Goal: Use online tool/utility

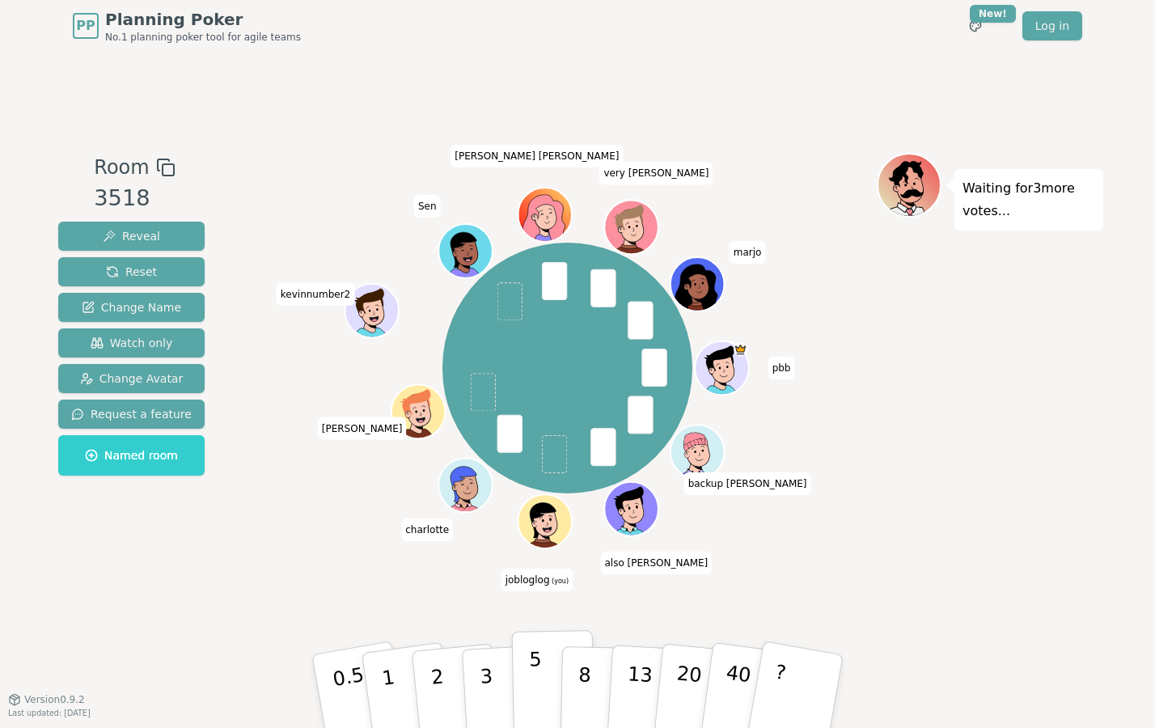
click at [528, 690] on button "5" at bounding box center [553, 691] width 83 height 123
click at [523, 689] on button "5" at bounding box center [553, 691] width 83 height 123
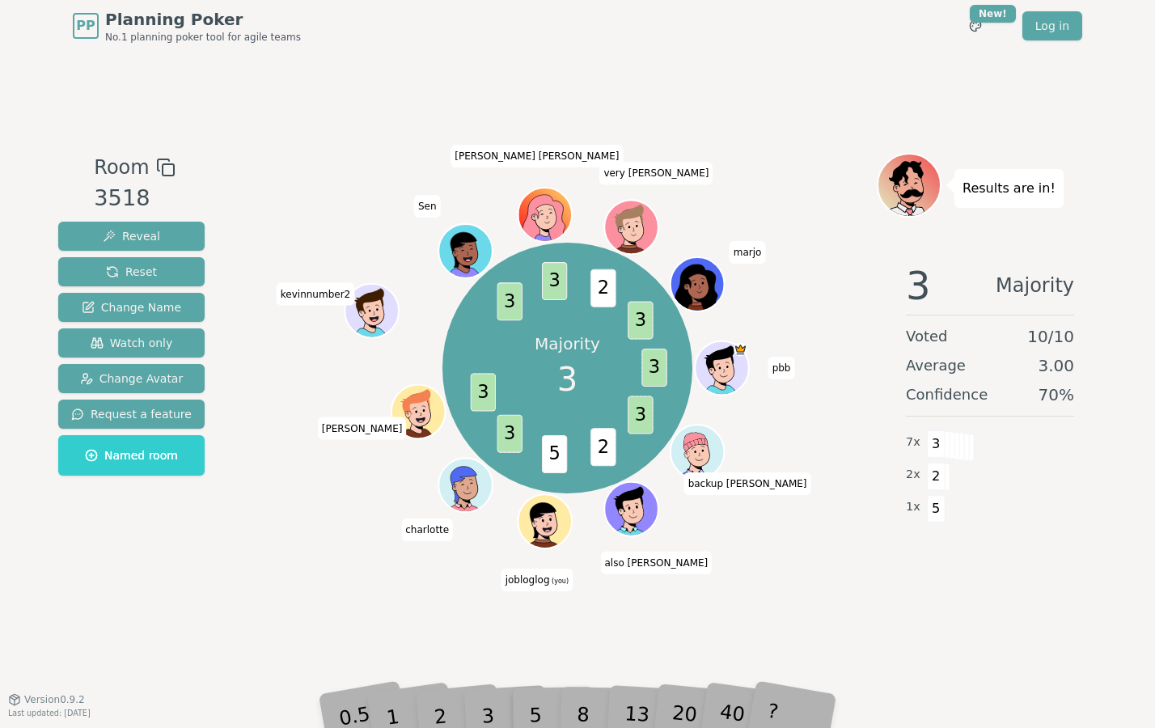
click at [463, 720] on div "PP Planning Poker No.1 planning poker tool for agile teams Toggle theme New! Lo…" at bounding box center [577, 364] width 1155 height 728
click at [488, 703] on div "3" at bounding box center [505, 691] width 52 height 59
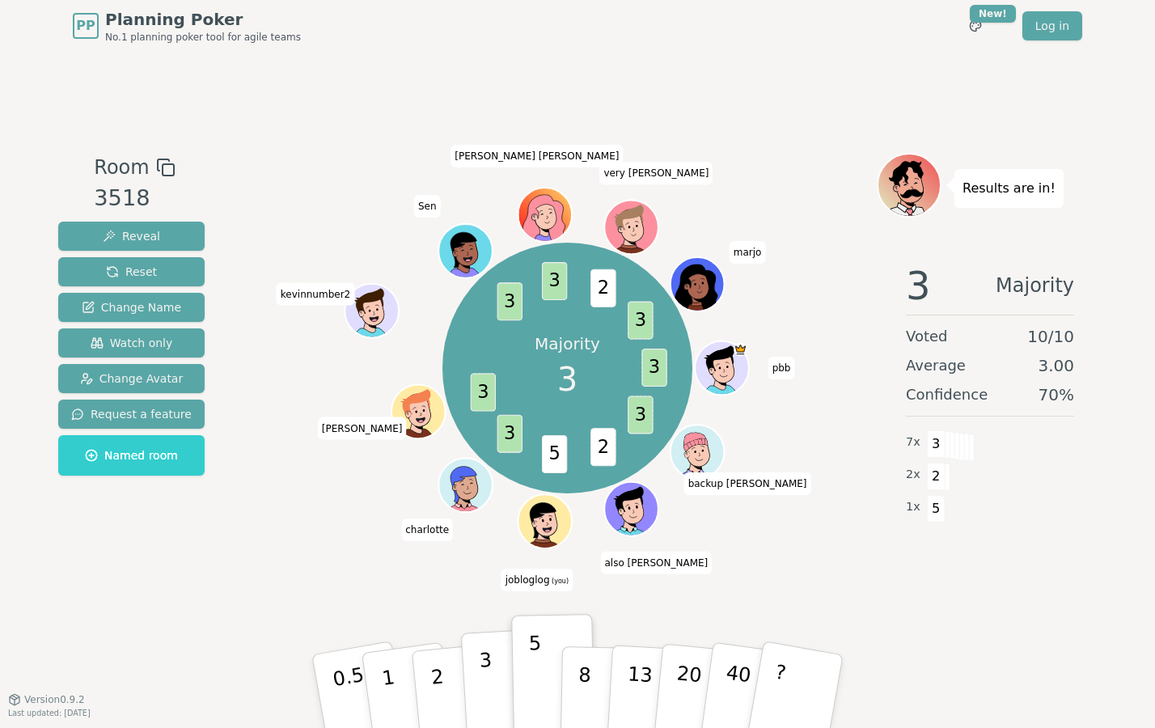
click at [483, 680] on p "3" at bounding box center [488, 693] width 18 height 88
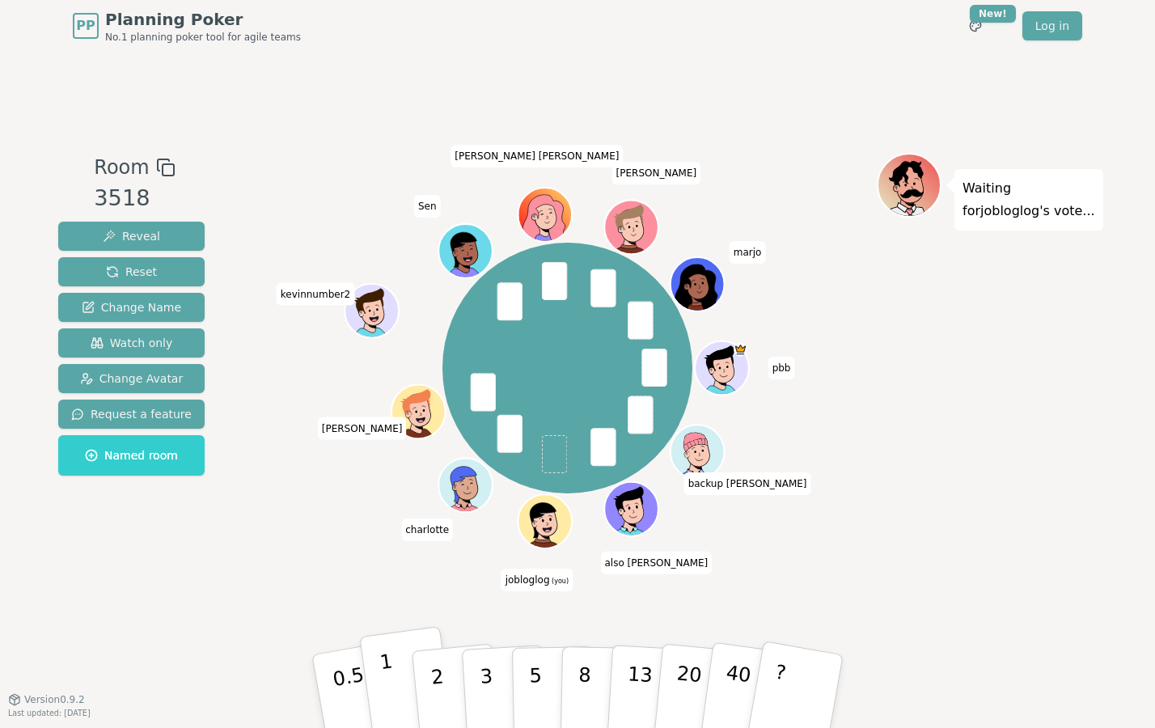
click at [392, 682] on p "1" at bounding box center [391, 694] width 24 height 88
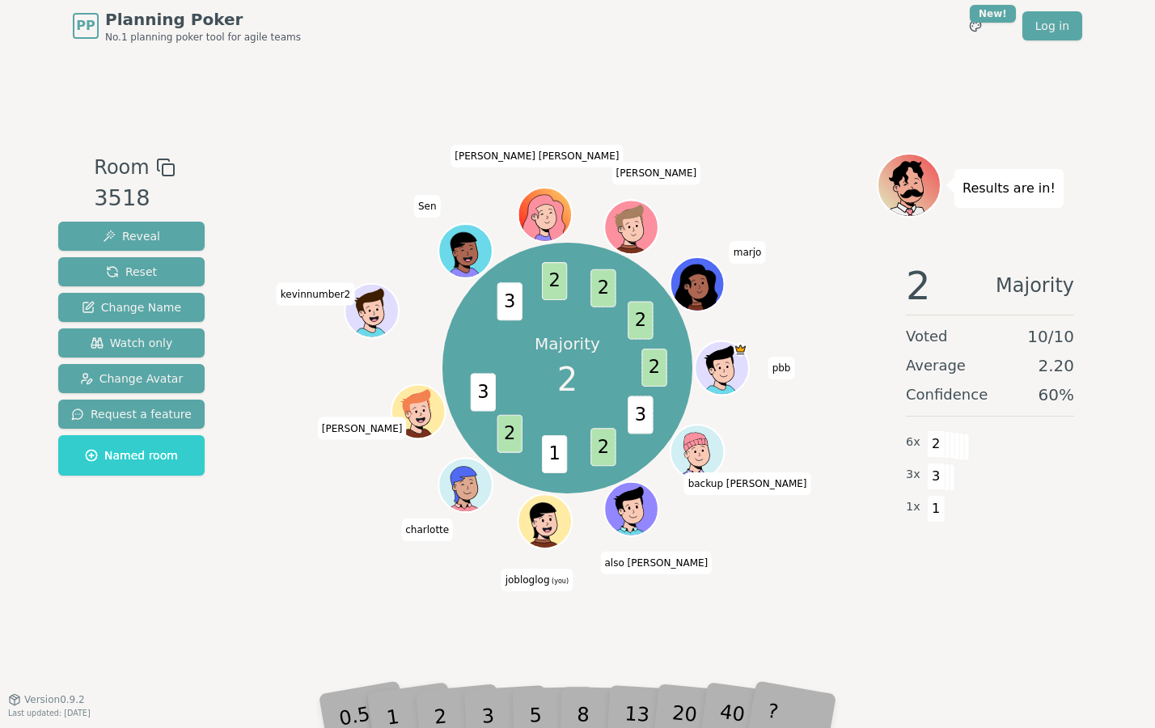
click at [439, 709] on div "2" at bounding box center [456, 691] width 53 height 61
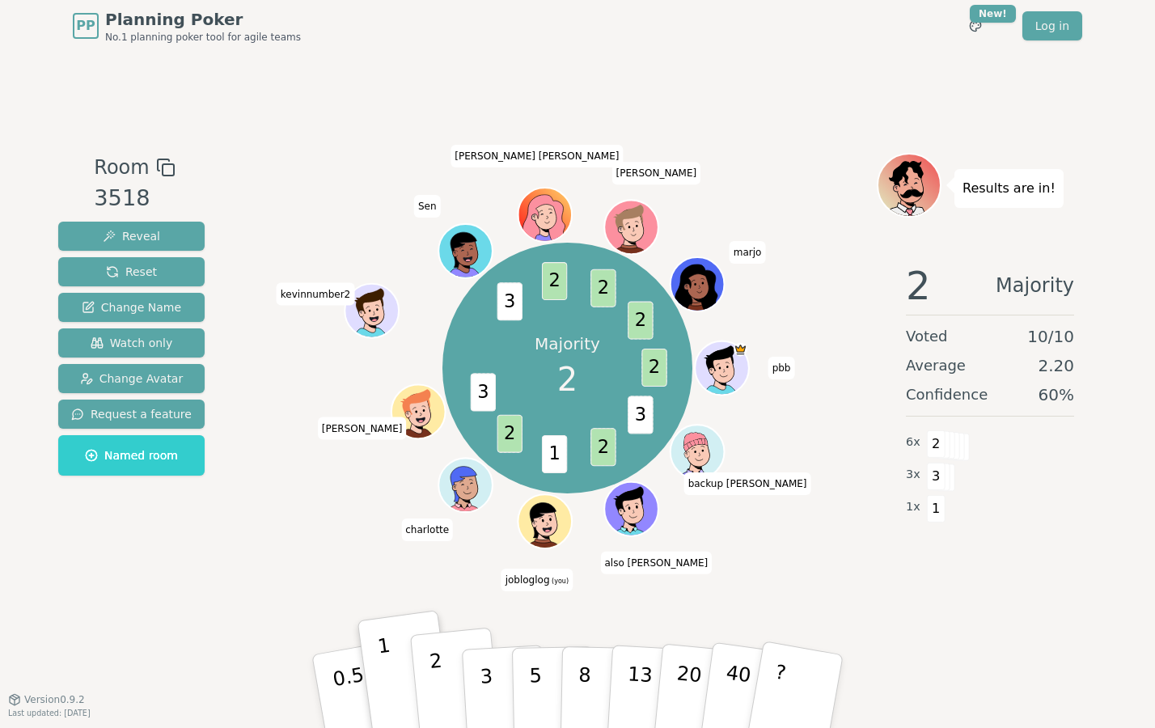
click at [438, 685] on p "2" at bounding box center [439, 694] width 21 height 88
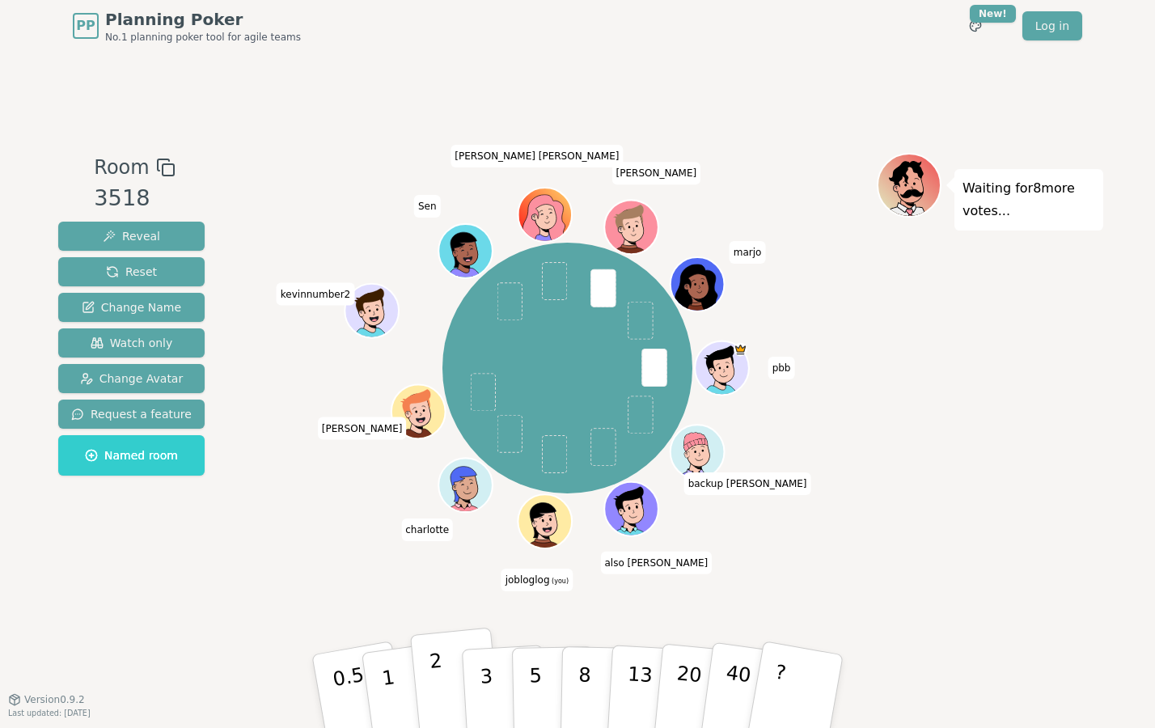
click at [436, 685] on p "2" at bounding box center [439, 694] width 21 height 88
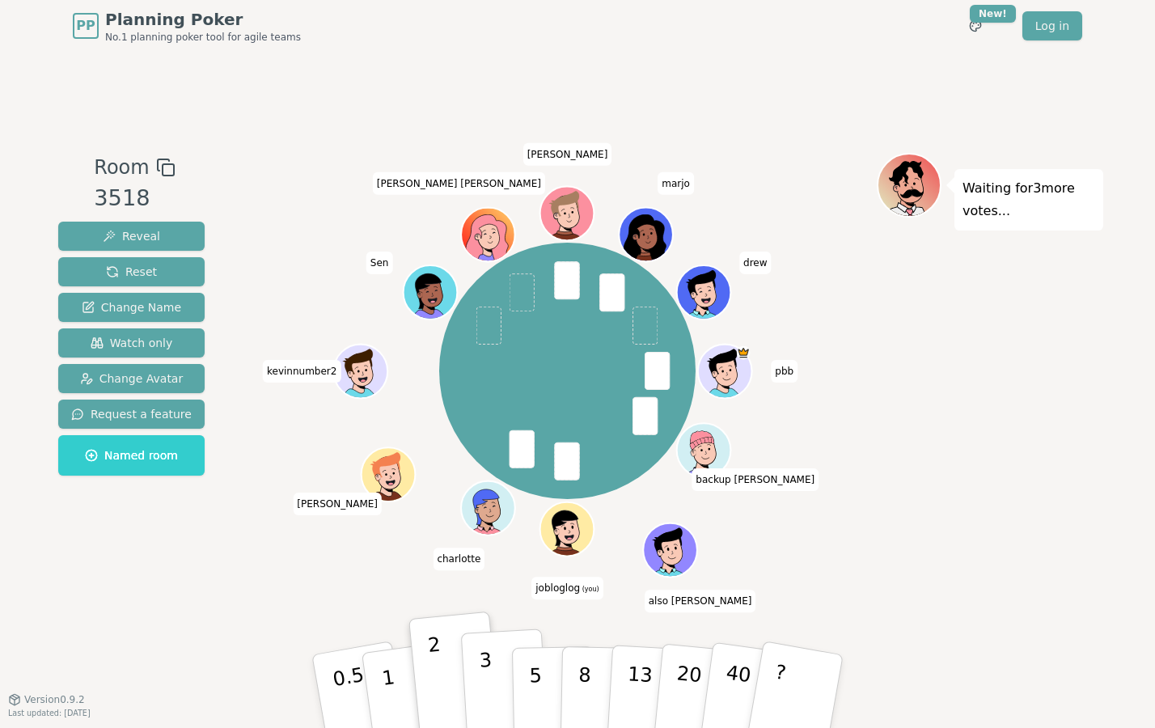
click at [484, 677] on p "3" at bounding box center [488, 693] width 18 height 88
click at [434, 668] on p "2" at bounding box center [439, 694] width 21 height 88
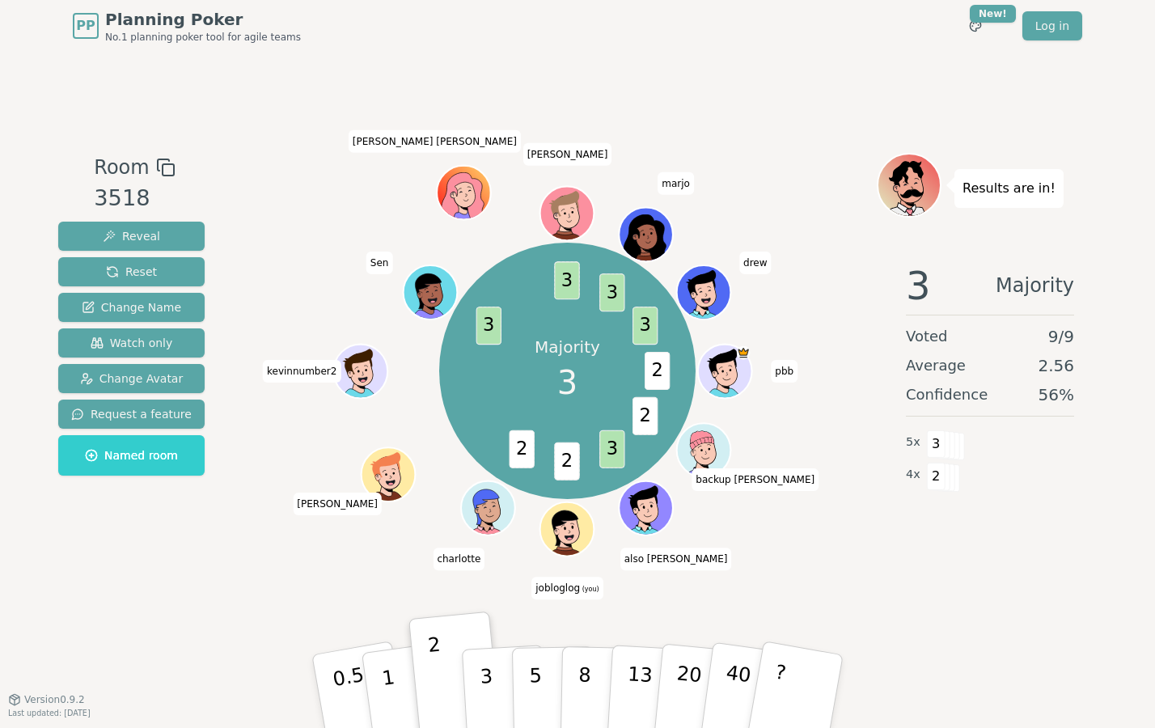
click at [490, 711] on p "3" at bounding box center [489, 709] width 18 height 88
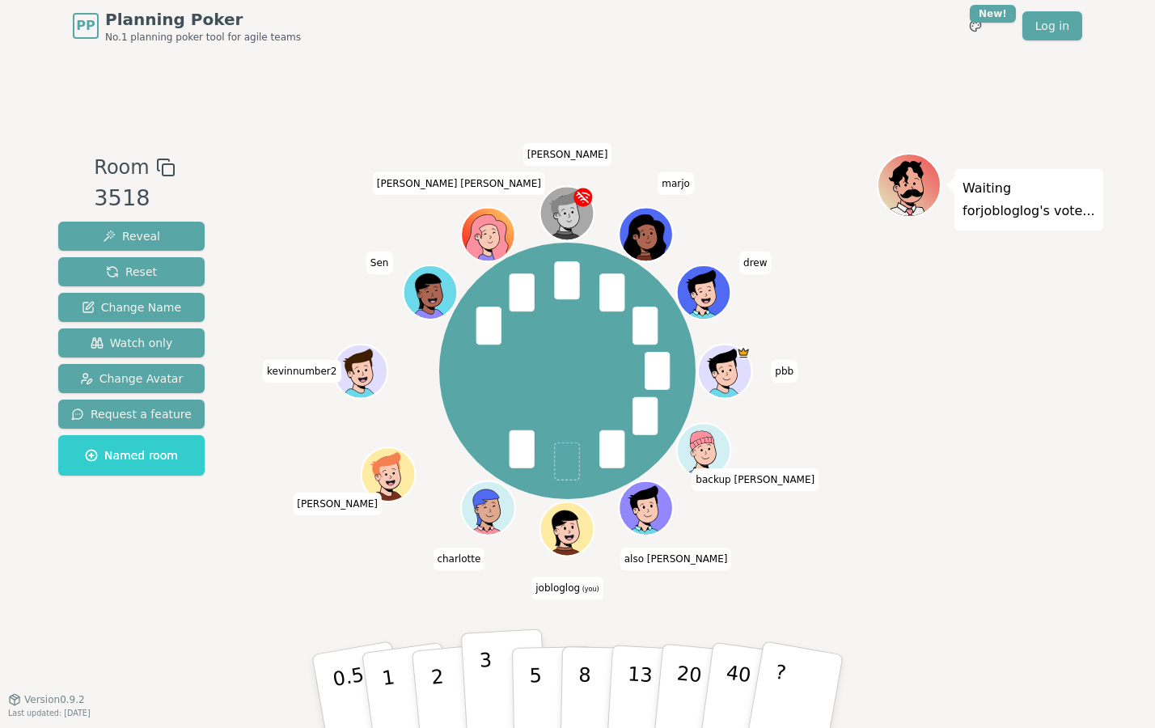
click at [480, 697] on button "3" at bounding box center [505, 692] width 88 height 126
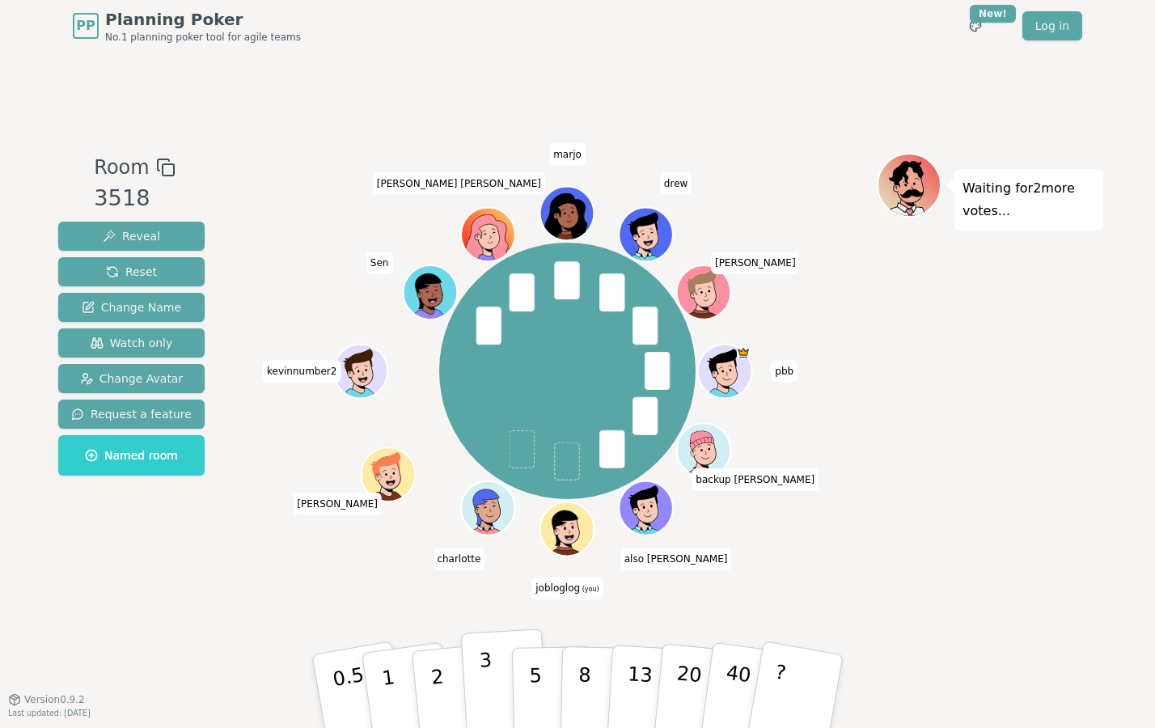
click at [489, 697] on p "3" at bounding box center [488, 693] width 18 height 88
